Goal: Task Accomplishment & Management: Use online tool/utility

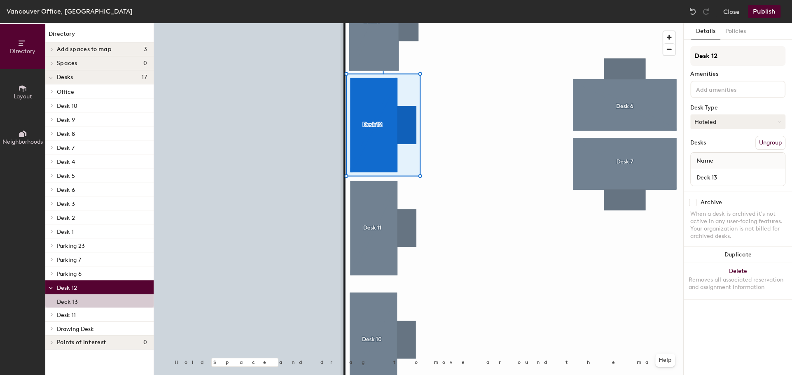
click at [714, 120] on button "Hoteled" at bounding box center [737, 121] width 95 height 15
click at [714, 149] on div "Assigned" at bounding box center [732, 147] width 82 height 12
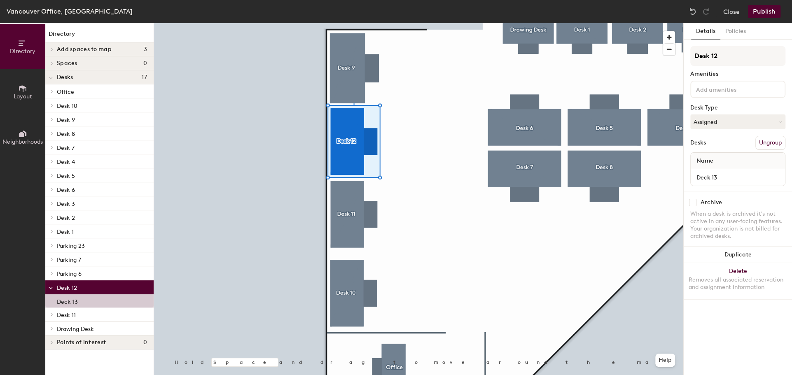
click at [761, 11] on button "Publish" at bounding box center [764, 11] width 33 height 13
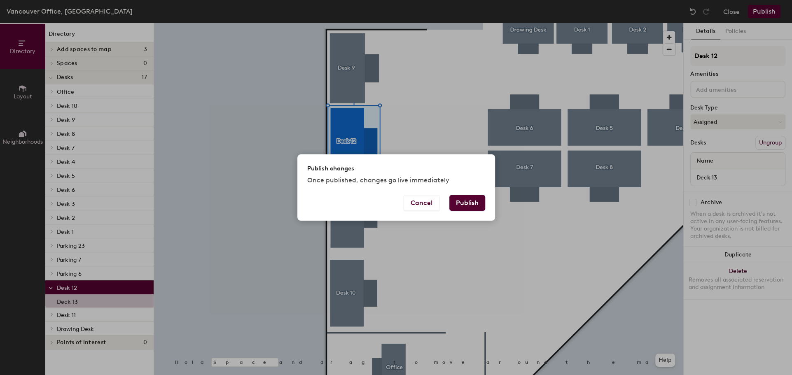
click at [463, 204] on button "Publish" at bounding box center [467, 203] width 36 height 16
